Goal: Book appointment/travel/reservation

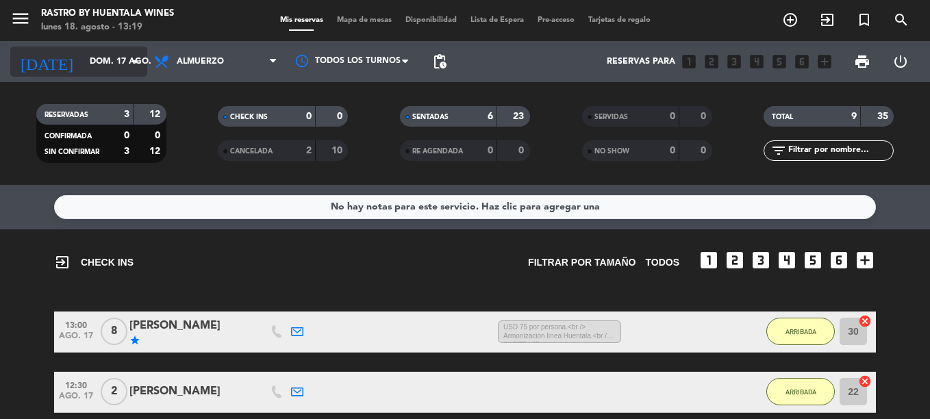
click at [107, 56] on input "dom. 17 ago." at bounding box center [141, 61] width 116 height 23
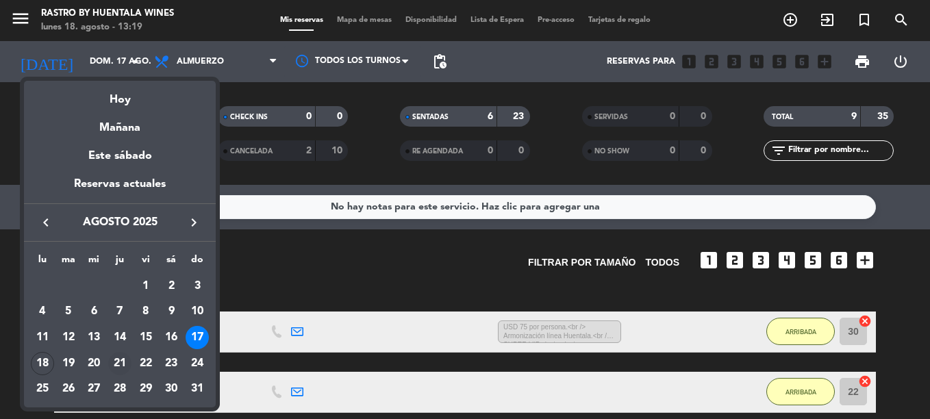
click at [125, 360] on div "21" at bounding box center [119, 363] width 23 height 23
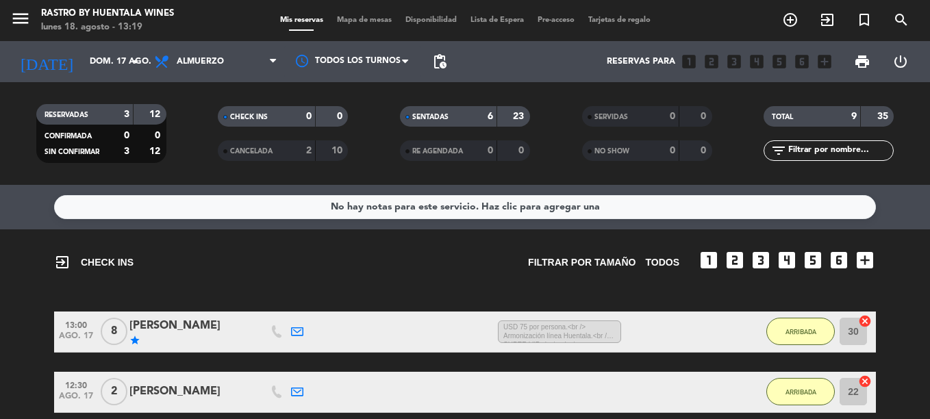
type input "jue. 21 ago."
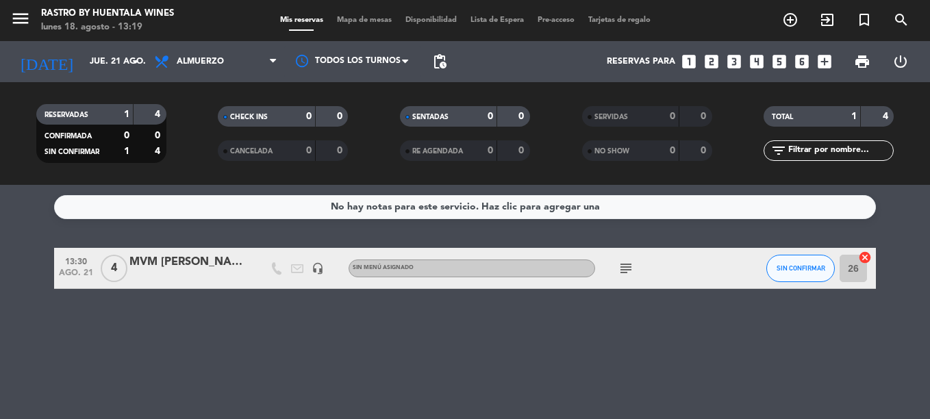
click at [729, 57] on icon "looks_3" at bounding box center [735, 62] width 18 height 18
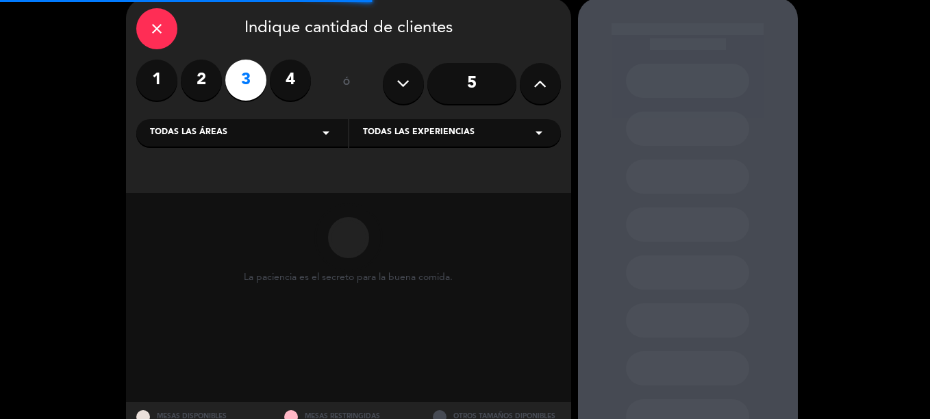
scroll to position [112, 0]
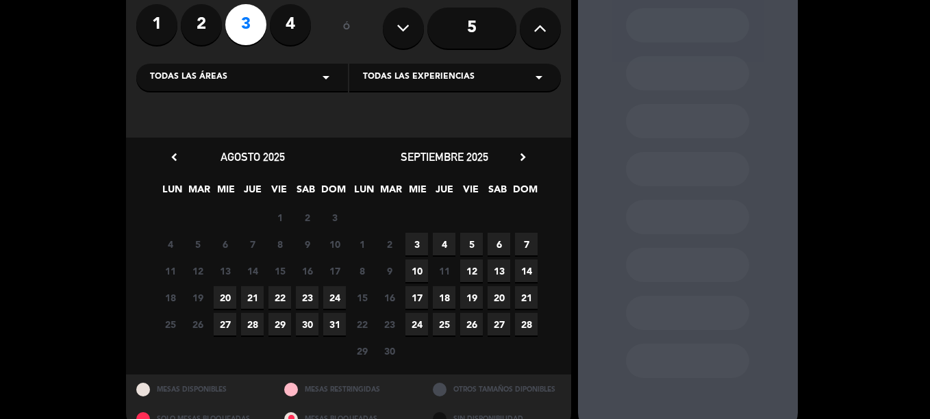
click at [249, 295] on span "21" at bounding box center [252, 297] width 23 height 23
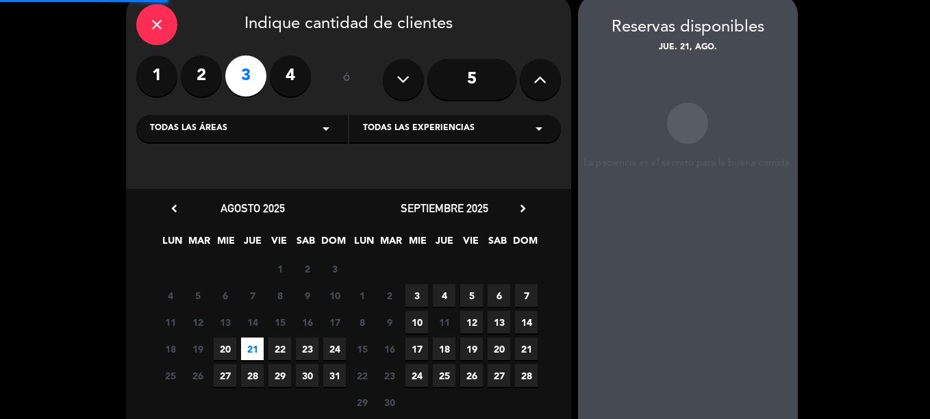
scroll to position [55, 0]
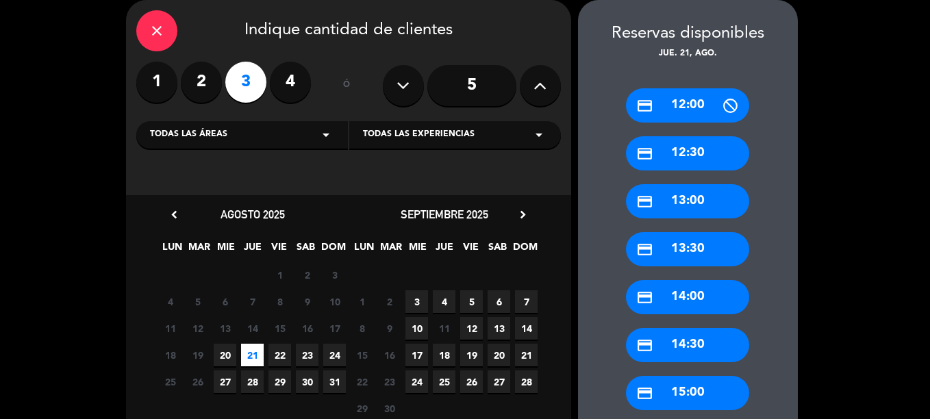
click at [716, 254] on div "credit_card 13:30" at bounding box center [687, 249] width 123 height 34
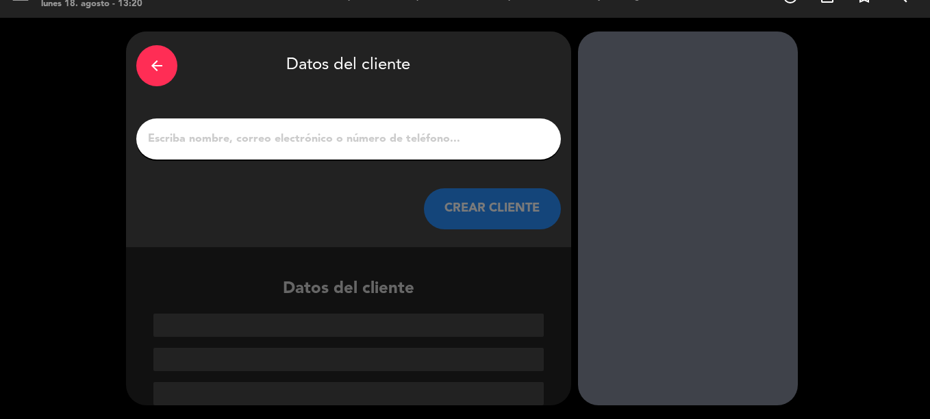
click at [395, 141] on input "1" at bounding box center [349, 139] width 404 height 19
paste input "[PERSON_NAME]"
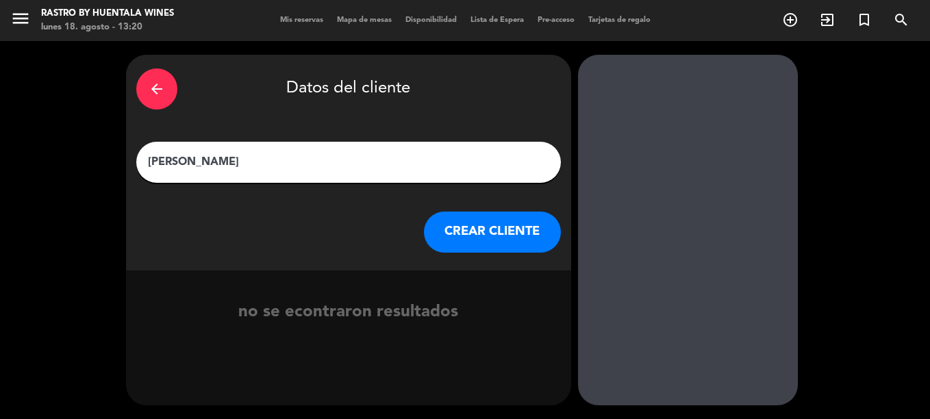
type input "[PERSON_NAME]"
click at [506, 243] on button "CREAR CLIENTE" at bounding box center [492, 232] width 137 height 41
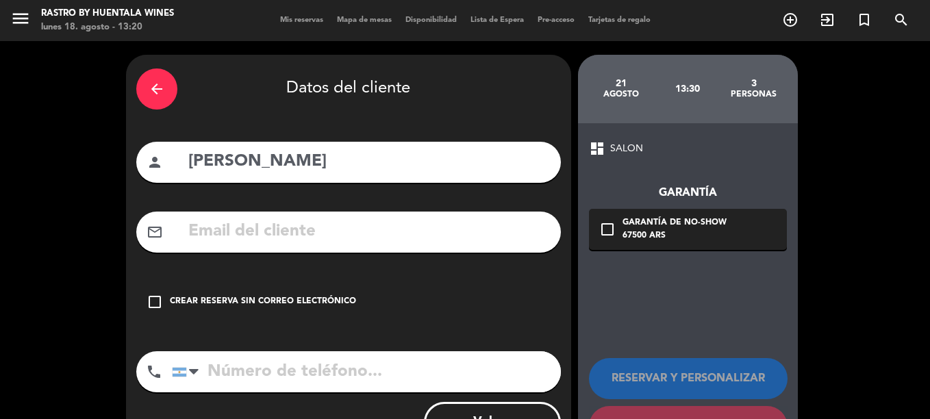
drag, startPoint x: 368, startPoint y: 238, endPoint x: 375, endPoint y: 230, distance: 11.2
click at [368, 238] on input "text" at bounding box center [369, 232] width 364 height 28
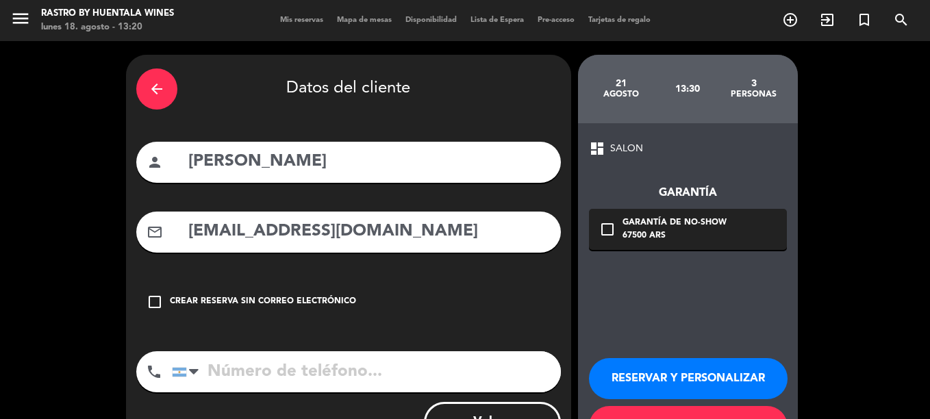
type input "[EMAIL_ADDRESS][DOMAIN_NAME]"
click at [726, 375] on button "RESERVAR Y PERSONALIZAR" at bounding box center [688, 378] width 199 height 41
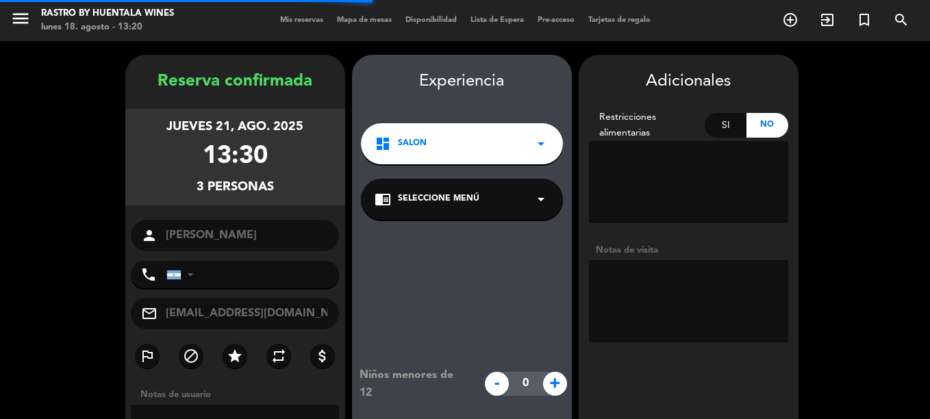
scroll to position [55, 0]
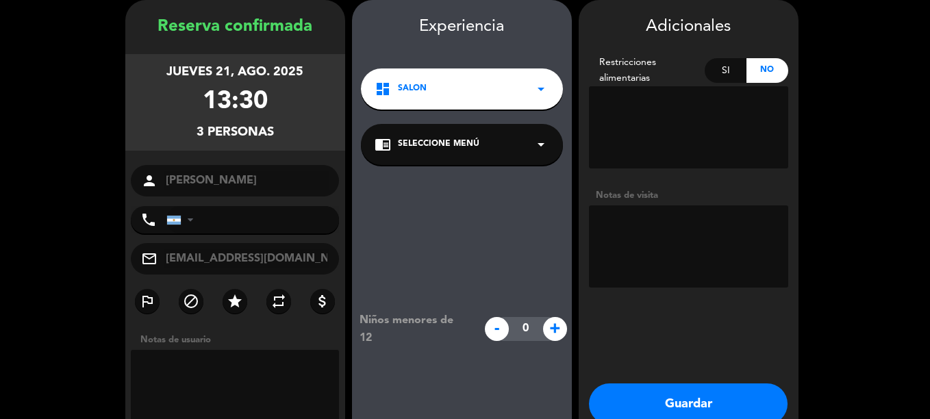
click at [732, 238] on textarea at bounding box center [688, 247] width 199 height 82
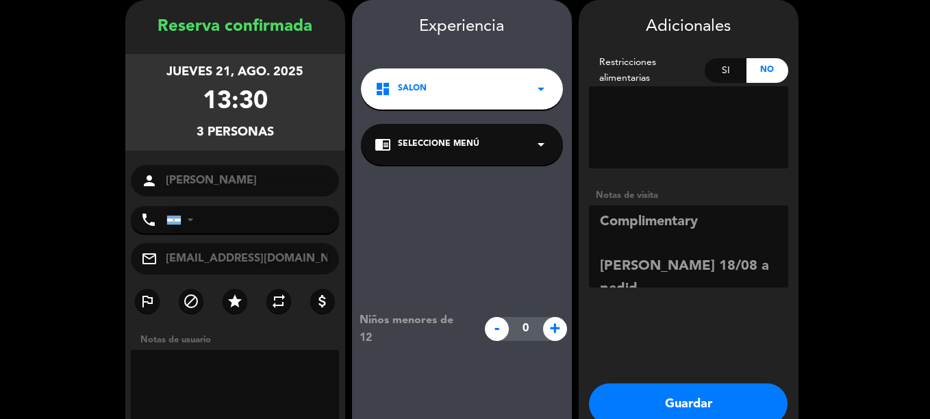
scroll to position [10, 0]
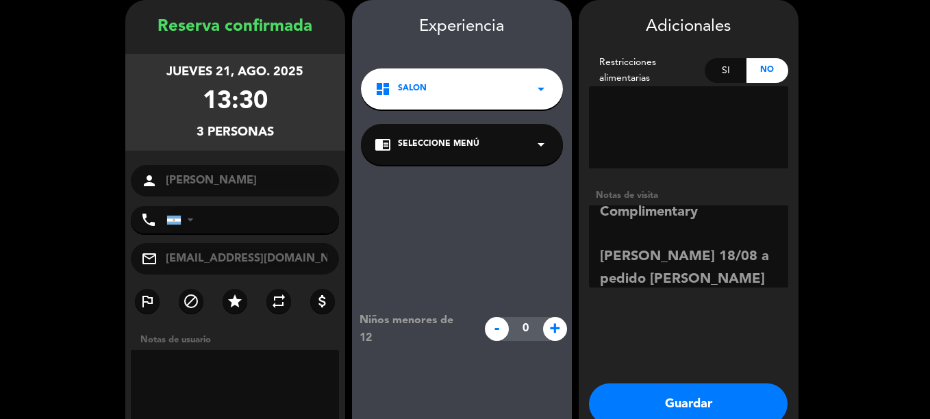
click at [707, 212] on textarea at bounding box center [688, 247] width 199 height 82
type textarea "Complimentary!! [PERSON_NAME] 18/08 a pedido [PERSON_NAME]"
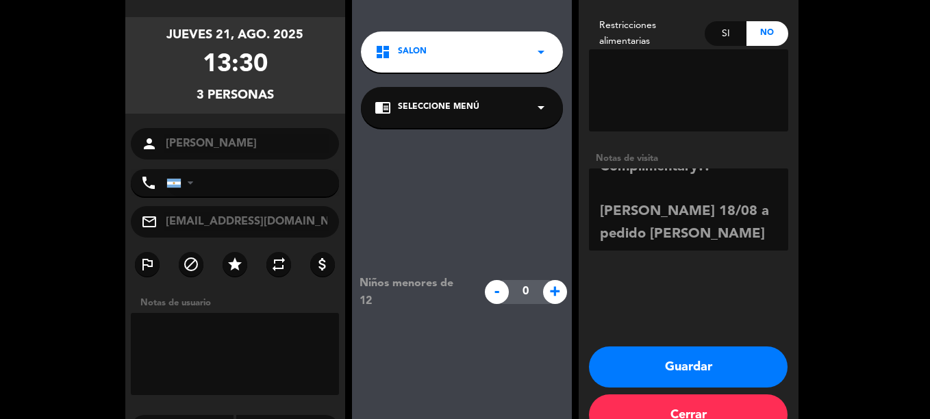
scroll to position [129, 0]
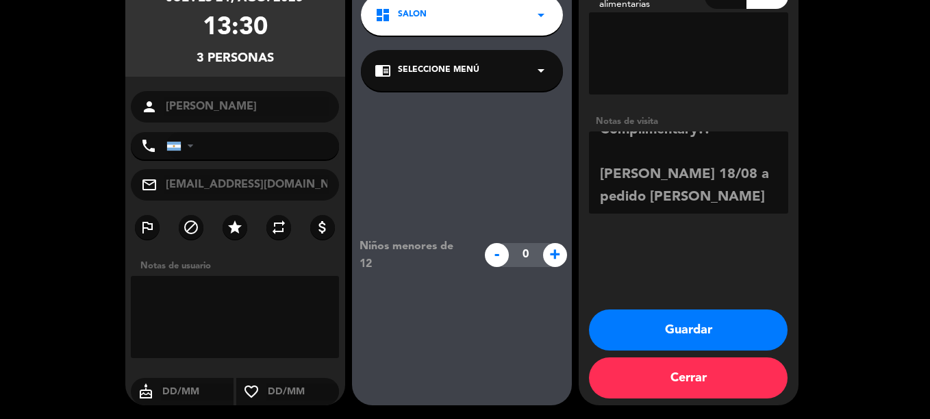
click at [678, 315] on button "Guardar" at bounding box center [688, 330] width 199 height 41
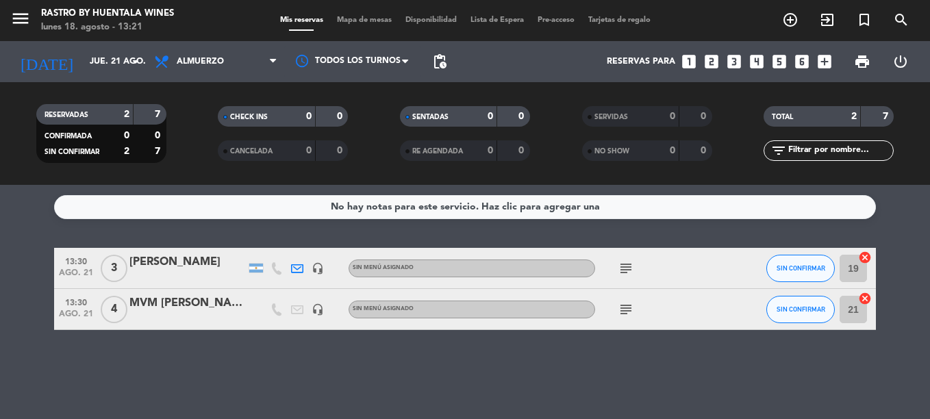
click at [632, 265] on icon "subject" at bounding box center [626, 268] width 16 height 16
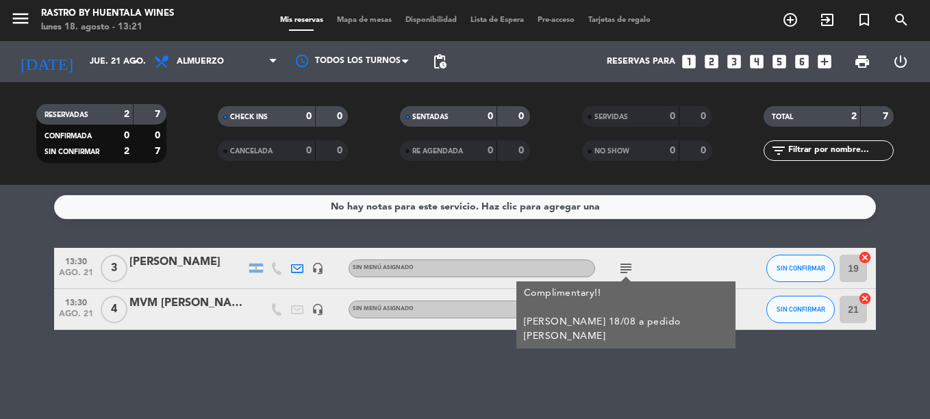
click at [161, 257] on div "[PERSON_NAME]" at bounding box center [188, 263] width 116 height 18
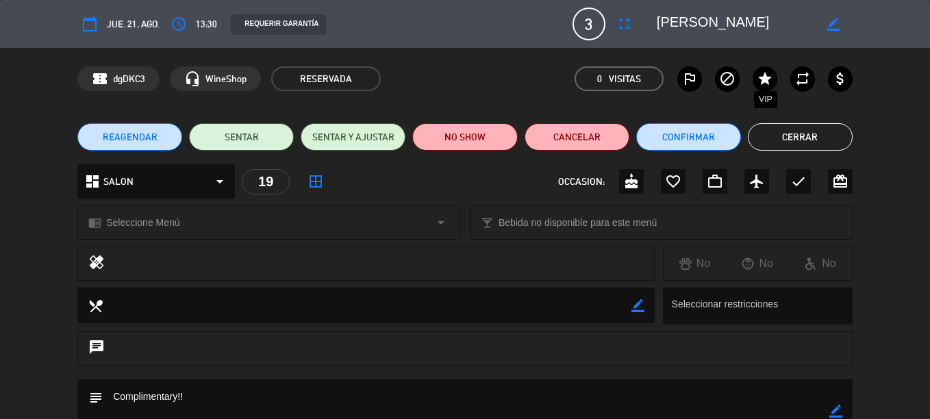
click at [772, 78] on icon "star" at bounding box center [765, 79] width 16 height 16
click at [824, 136] on button "Cerrar" at bounding box center [800, 136] width 105 height 27
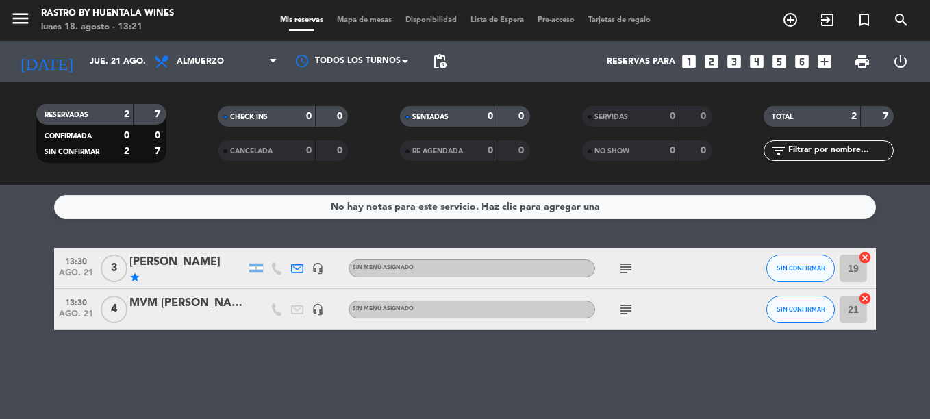
click at [133, 276] on icon "star" at bounding box center [135, 277] width 11 height 11
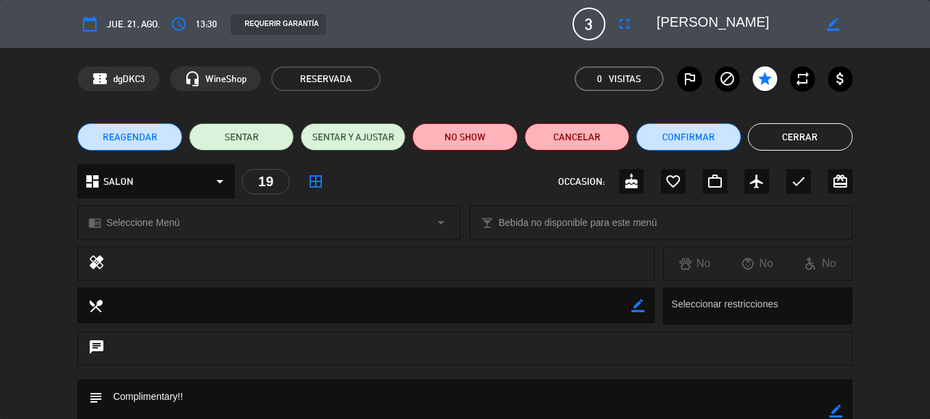
click at [796, 134] on button "Cerrar" at bounding box center [800, 136] width 105 height 27
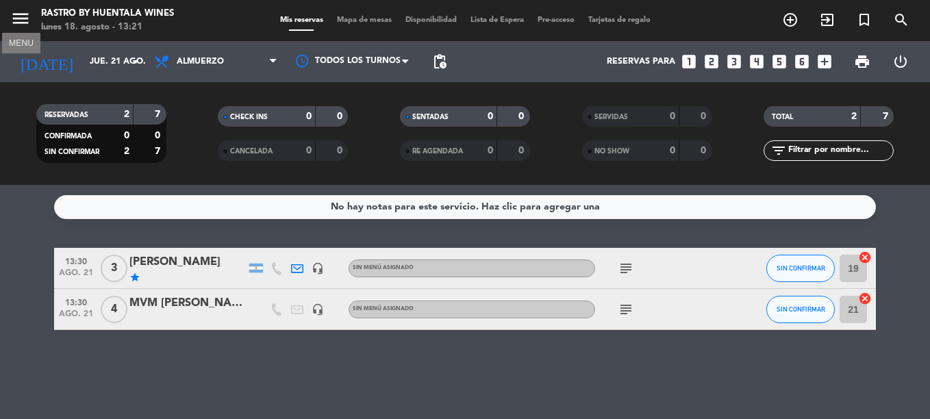
click at [16, 19] on icon "menu" at bounding box center [20, 18] width 21 height 21
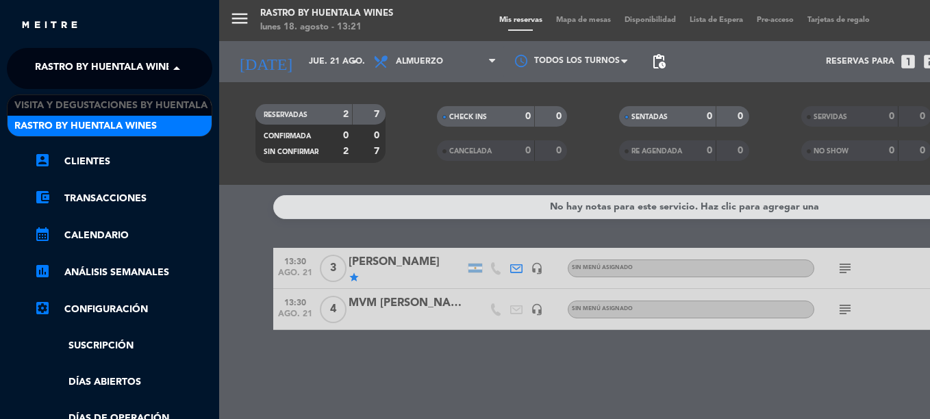
click at [61, 72] on span "Rastro by Huentala Wines" at bounding box center [106, 68] width 143 height 29
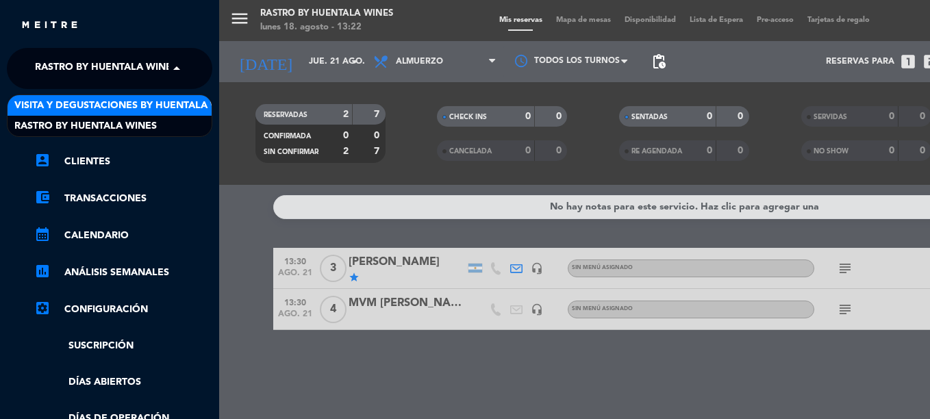
click at [95, 98] on span "Visita y Degustaciones by Huentala Wines" at bounding box center [127, 106] width 227 height 16
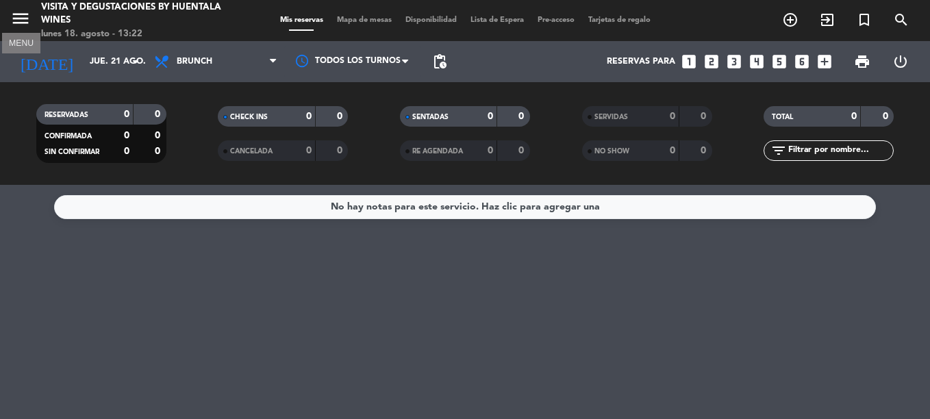
click at [29, 18] on icon "menu" at bounding box center [20, 18] width 21 height 21
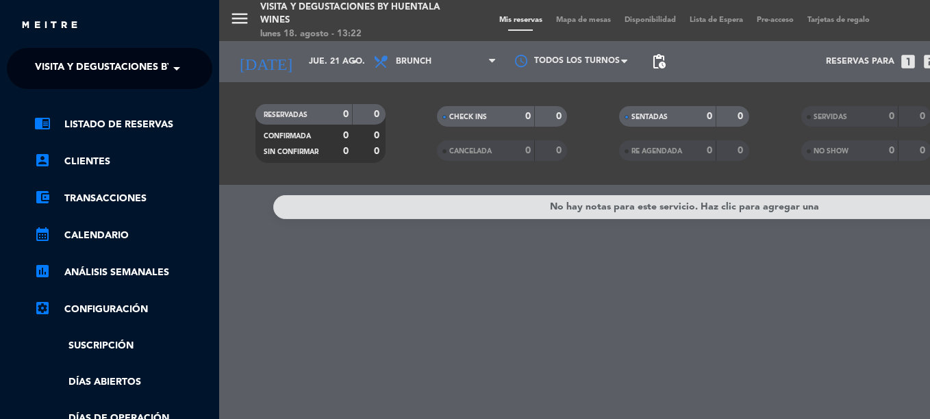
click at [76, 81] on span "Visita y Degustaciones by Huentala Wines" at bounding box center [148, 68] width 227 height 29
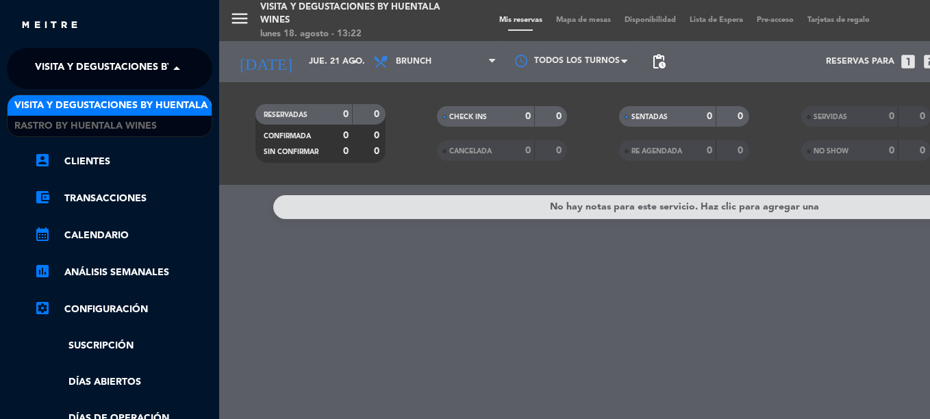
click at [81, 114] on div "Visita y Degustaciones by Huentala Wines" at bounding box center [110, 105] width 204 height 21
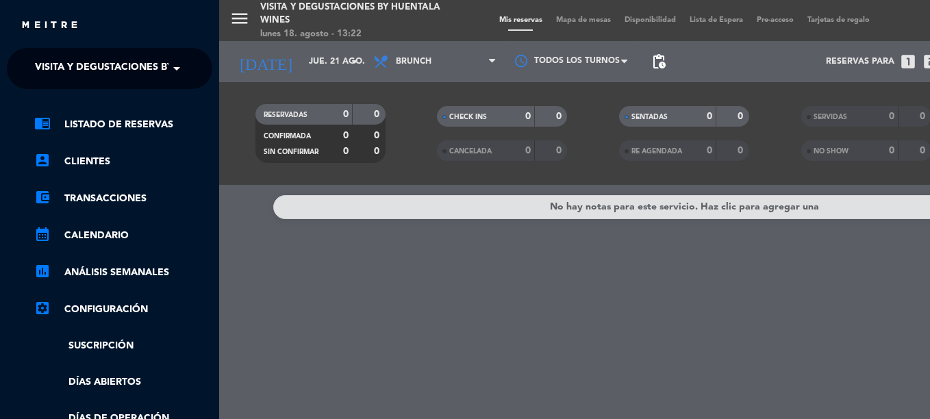
click at [79, 69] on span "Visita y Degustaciones by Huentala Wines" at bounding box center [148, 68] width 227 height 29
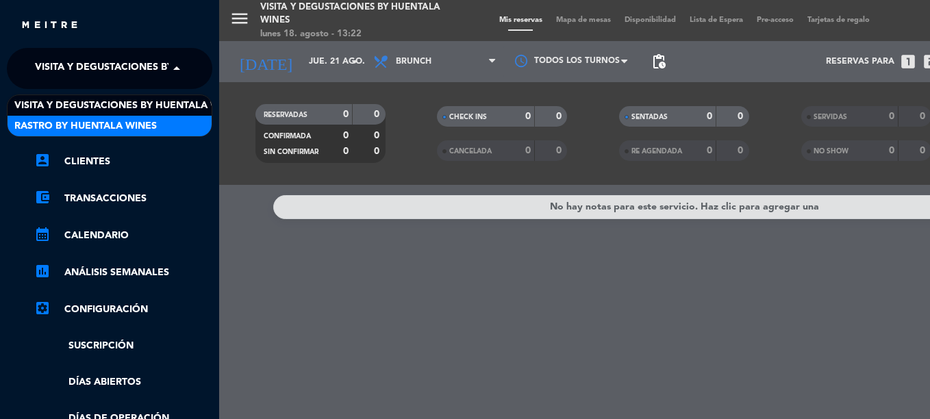
click at [97, 130] on span "Rastro by Huentala Wines" at bounding box center [85, 127] width 143 height 16
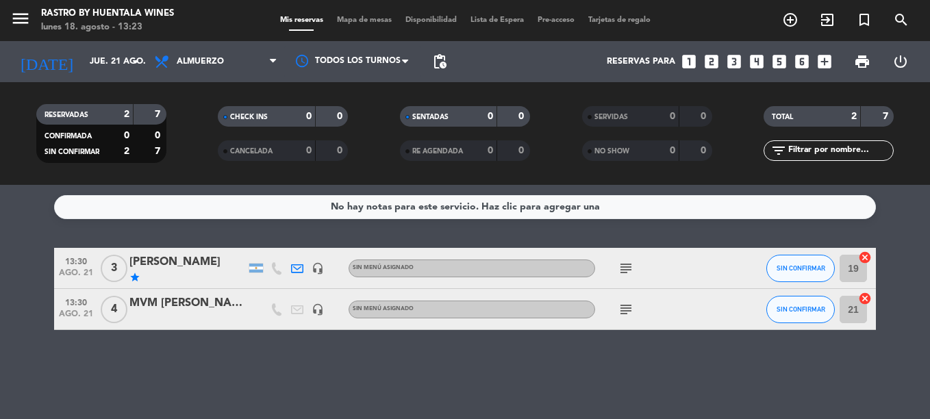
drag, startPoint x: 396, startPoint y: 29, endPoint x: 629, endPoint y: 258, distance: 327.0
click at [629, 258] on div "subject" at bounding box center [656, 268] width 123 height 40
click at [626, 271] on icon "subject" at bounding box center [626, 268] width 16 height 16
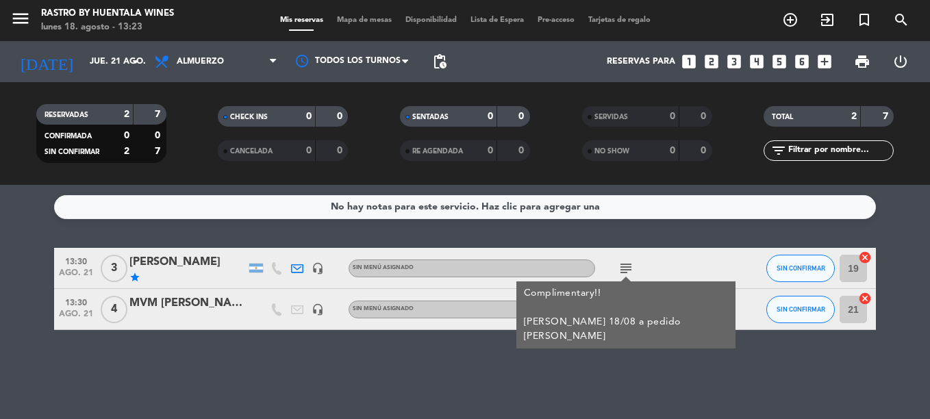
click at [472, 341] on div "No hay notas para este servicio. Haz clic para agregar una 13:30 ago. 21 3 [PER…" at bounding box center [465, 302] width 930 height 234
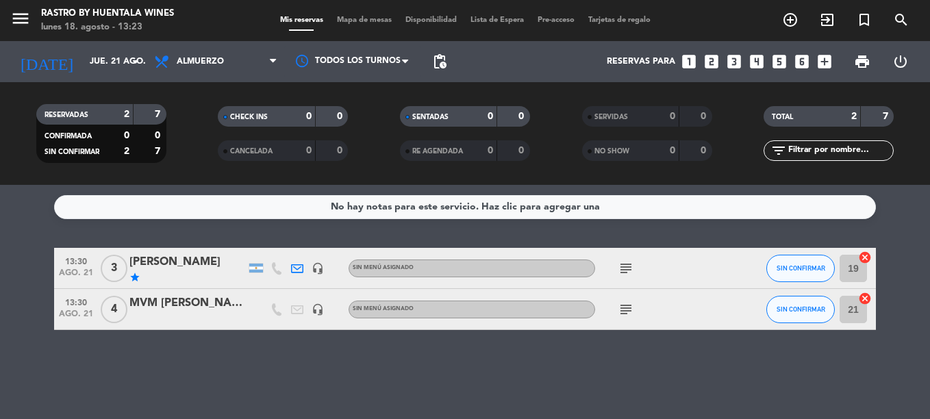
click at [294, 267] on icon at bounding box center [297, 268] width 12 height 12
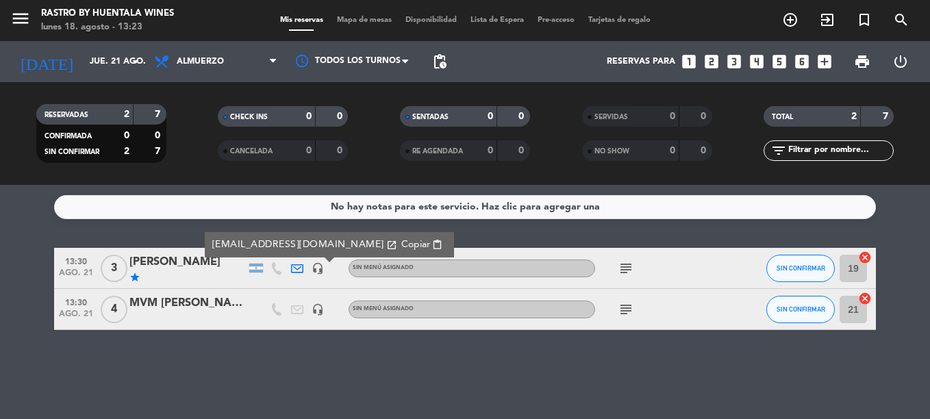
click at [203, 259] on div "[PERSON_NAME]" at bounding box center [188, 263] width 116 height 18
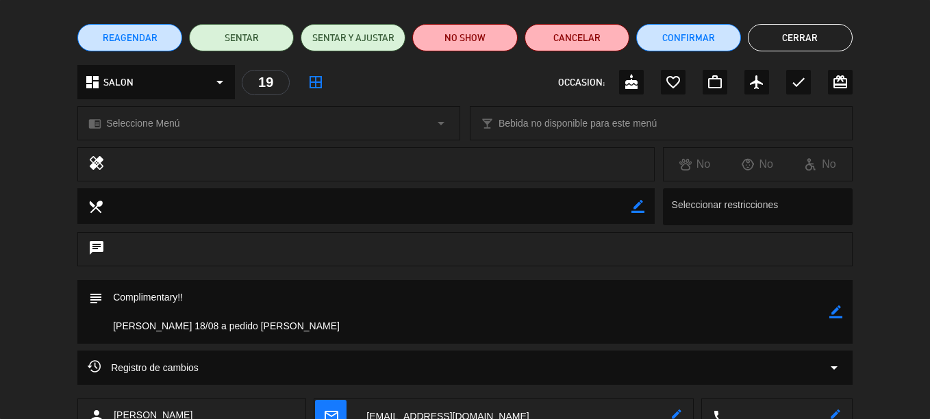
scroll to position [196, 0]
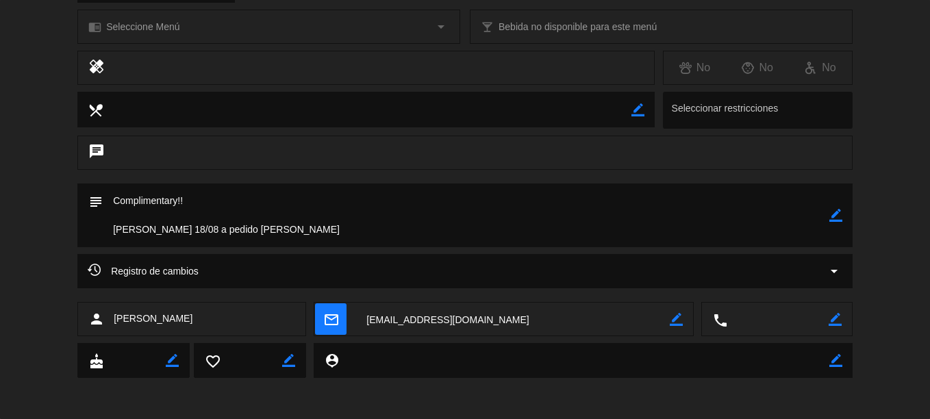
click at [589, 313] on textarea at bounding box center [513, 320] width 314 height 34
click at [671, 323] on icon "border_color" at bounding box center [676, 319] width 13 height 13
click at [515, 330] on textarea at bounding box center [513, 320] width 314 height 34
drag, startPoint x: 305, startPoint y: 328, endPoint x: 260, endPoint y: 389, distance: 75.9
click at [261, 387] on div "calendar_today jue. 21, ago. access_time 13:30 REQUERIR GARANTÍA 3 [PERSON_NAME…" at bounding box center [465, 209] width 930 height 419
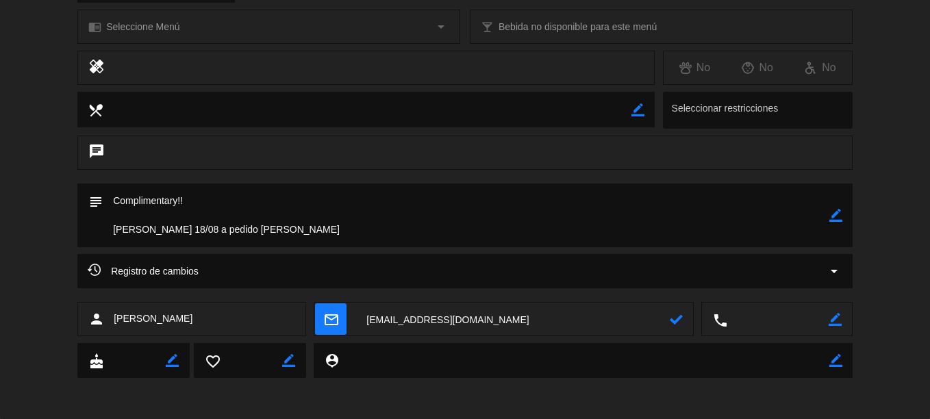
type textarea "[EMAIL_ADDRESS][DOMAIN_NAME]"
click at [676, 319] on icon at bounding box center [676, 319] width 13 height 13
click at [317, 323] on span "mail_outline" at bounding box center [331, 320] width 32 height 32
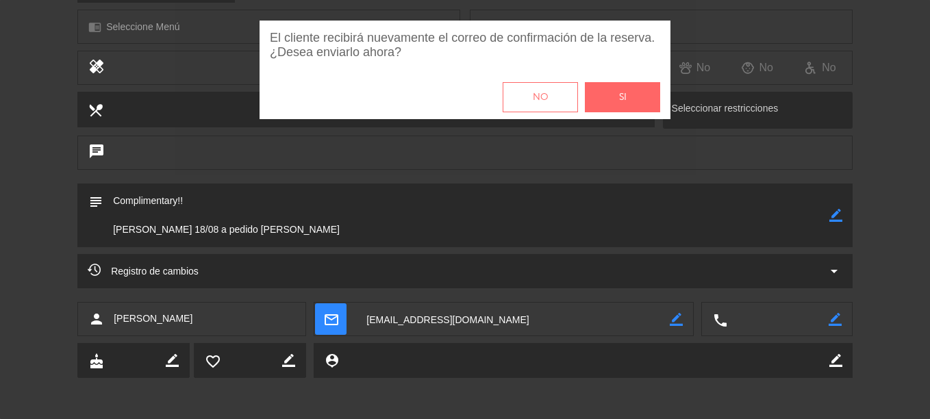
click at [614, 87] on button "Si" at bounding box center [622, 97] width 75 height 30
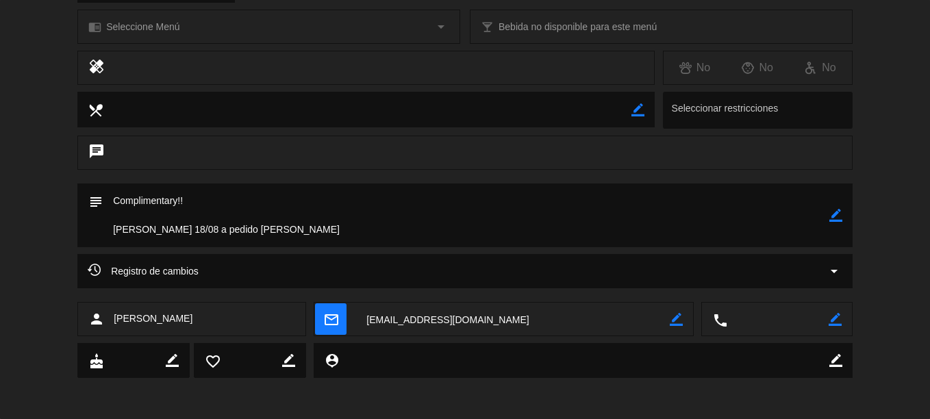
scroll to position [0, 0]
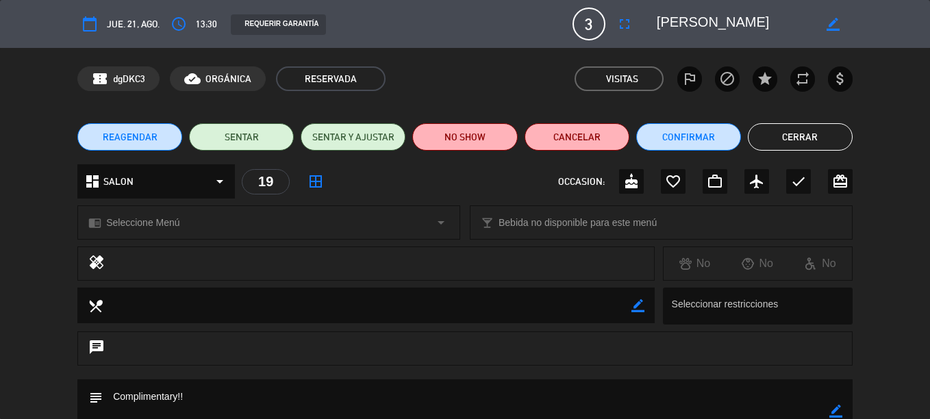
click at [817, 142] on button "Cerrar" at bounding box center [800, 136] width 105 height 27
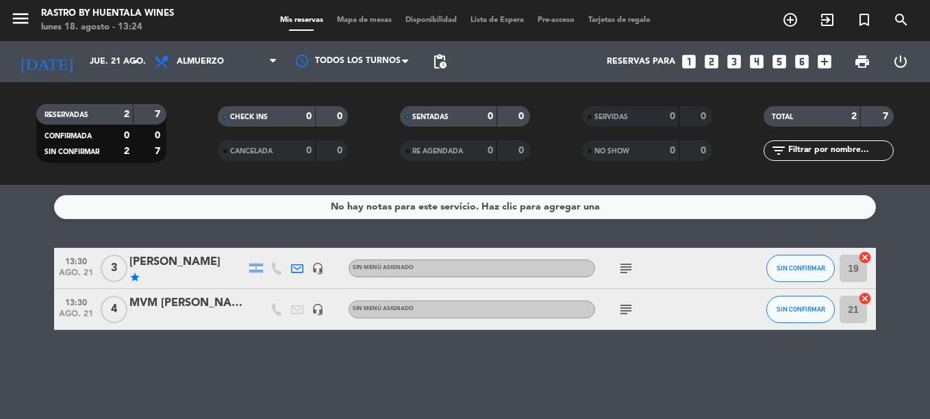
click at [299, 266] on icon at bounding box center [297, 268] width 12 height 12
